Goal: Information Seeking & Learning: Find specific fact

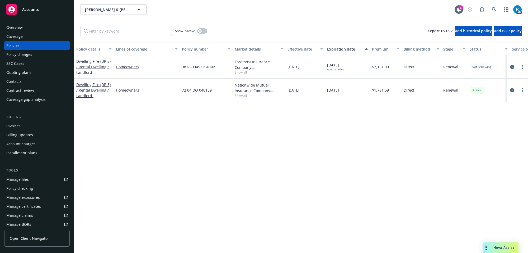
click at [18, 28] on div "Overview" at bounding box center [14, 27] width 16 height 8
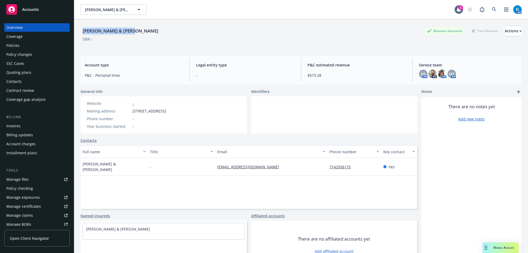
drag, startPoint x: 87, startPoint y: 32, endPoint x: 140, endPoint y: 32, distance: 53.4
click at [140, 32] on div "[PERSON_NAME] & [PERSON_NAME] Business Insurance Total Rewards Actions" at bounding box center [301, 31] width 441 height 11
click at [148, 63] on span "Account type" at bounding box center [134, 65] width 99 height 6
drag, startPoint x: 100, startPoint y: 32, endPoint x: 138, endPoint y: 32, distance: 38.3
click at [135, 30] on div "[PERSON_NAME] & [PERSON_NAME]" at bounding box center [121, 30] width 80 height 7
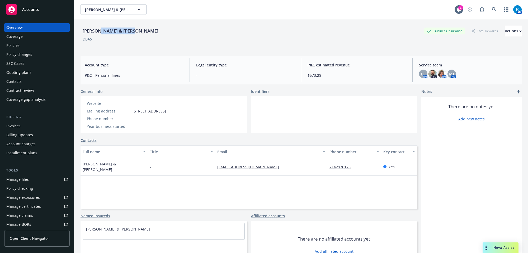
copy div "[PERSON_NAME]"
drag, startPoint x: 156, startPoint y: 109, endPoint x: 242, endPoint y: 123, distance: 86.8
click at [172, 111] on div "Website - Mailing address [STREET_ADDRESS] Phone number - Year business started…" at bounding box center [127, 114] width 92 height 37
copy span "[STREET_ADDRESS]"
click at [23, 46] on div "Policies" at bounding box center [36, 45] width 61 height 8
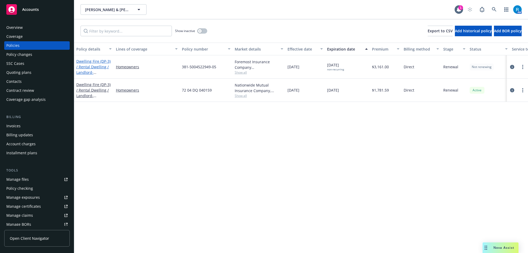
click at [86, 64] on link "Dwelling Fire (DP-3) / Rental Dwelling / Landlord - [STREET_ADDRESS]" at bounding box center [93, 70] width 34 height 22
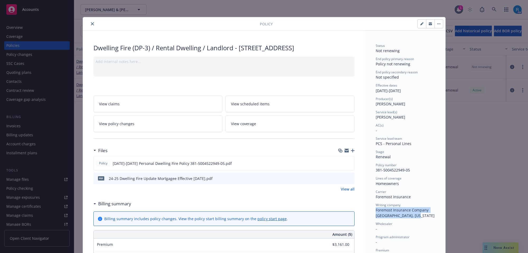
drag, startPoint x: 379, startPoint y: 211, endPoint x: 414, endPoint y: 218, distance: 36.0
click at [414, 218] on div "Status Not renewing End policy primary reason Policy not renewing End policy se…" at bounding box center [405, 190] width 59 height 294
copy span "Foremost Insurance Company [GEOGRAPHIC_DATA], [US_STATE]"
drag, startPoint x: 237, startPoint y: 46, endPoint x: 352, endPoint y: 48, distance: 114.6
click at [351, 48] on div "Dwelling Fire (DP-3) / Rental Dwelling / Landlord - [STREET_ADDRESS]" at bounding box center [224, 47] width 261 height 9
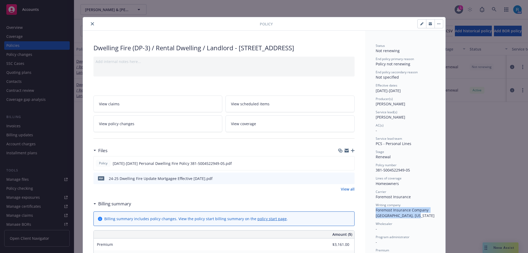
copy div "[STREET_ADDRESS]"
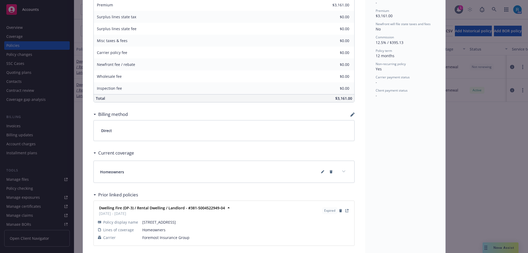
scroll to position [263, 0]
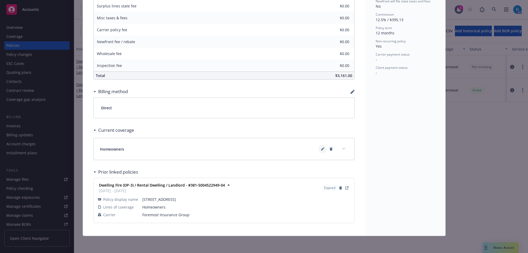
click at [321, 149] on icon at bounding box center [322, 149] width 3 height 3
type textarea "x"
select select "LIMIT"
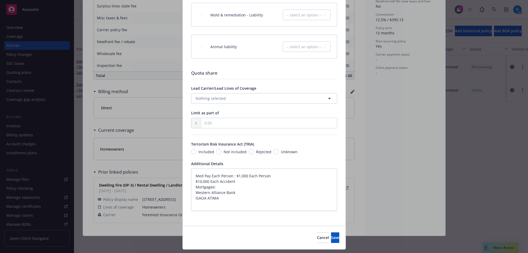
scroll to position [827, 0]
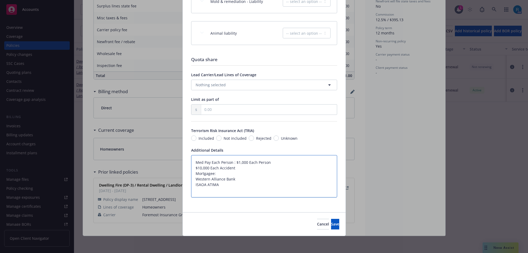
drag, startPoint x: 219, startPoint y: 184, endPoint x: 190, endPoint y: 174, distance: 30.9
click at [191, 174] on textarea "Med Pay Each Person : $1,000 Each Person $10,000 Each Accident Mortgagee: Weste…" at bounding box center [264, 176] width 146 height 43
click at [238, 167] on textarea "Med Pay Each Person : $1,000 Each Person $10,000 Each Accident Mortgagee: Weste…" at bounding box center [264, 176] width 146 height 43
drag, startPoint x: 233, startPoint y: 167, endPoint x: 192, endPoint y: 162, distance: 41.8
click at [192, 162] on textarea "Med Pay Each Person : $1,000 Each Person $10,000 Each Accident Mortgagee: Weste…" at bounding box center [264, 176] width 146 height 43
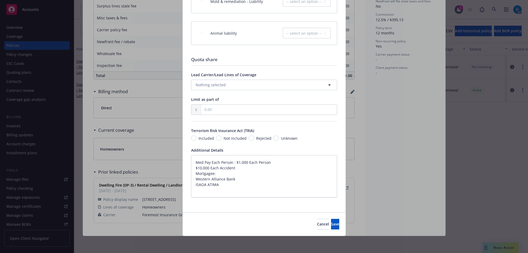
type textarea "x"
